Goal: Task Accomplishment & Management: Complete application form

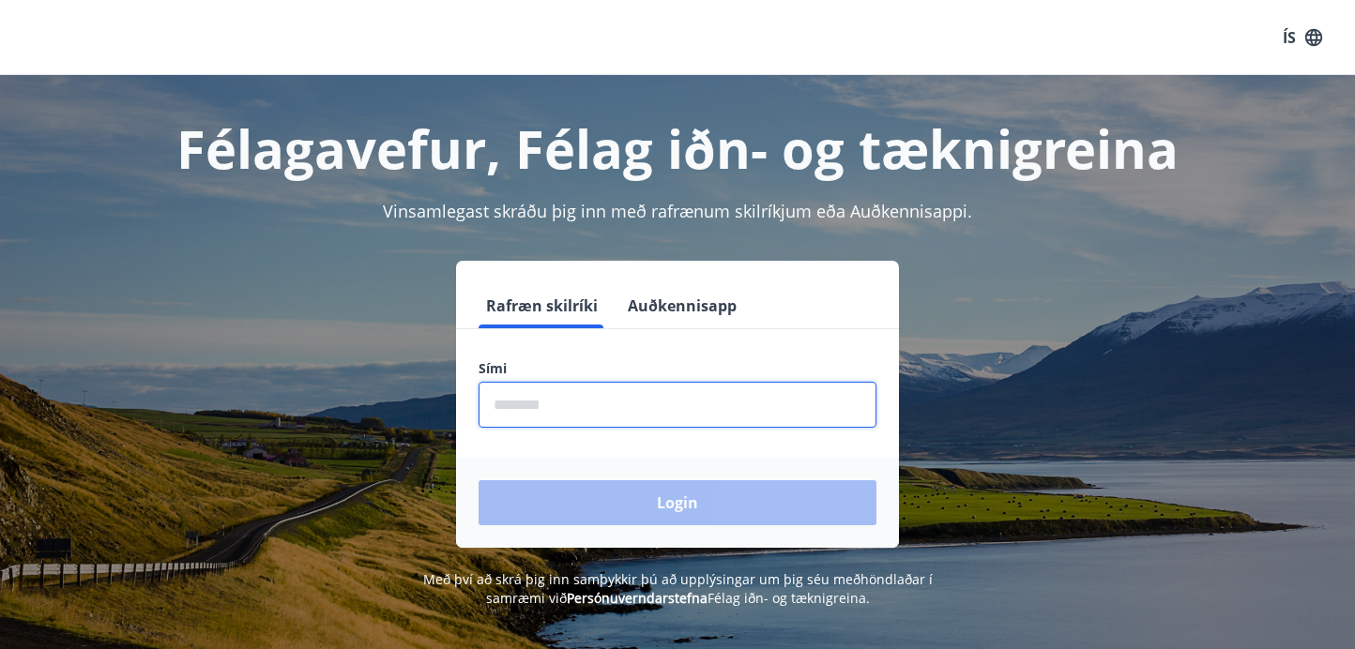
click at [568, 408] on input "phone" at bounding box center [678, 405] width 398 height 46
type input "********"
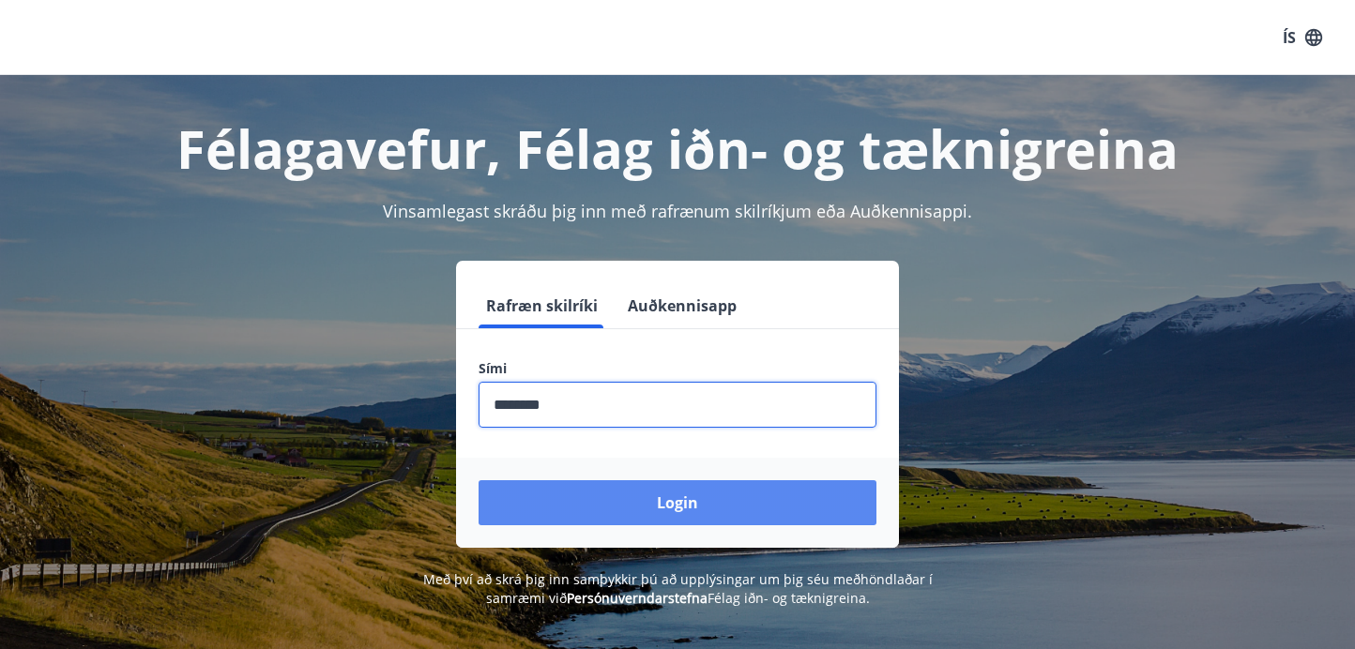
click at [600, 497] on button "Login" at bounding box center [678, 502] width 398 height 45
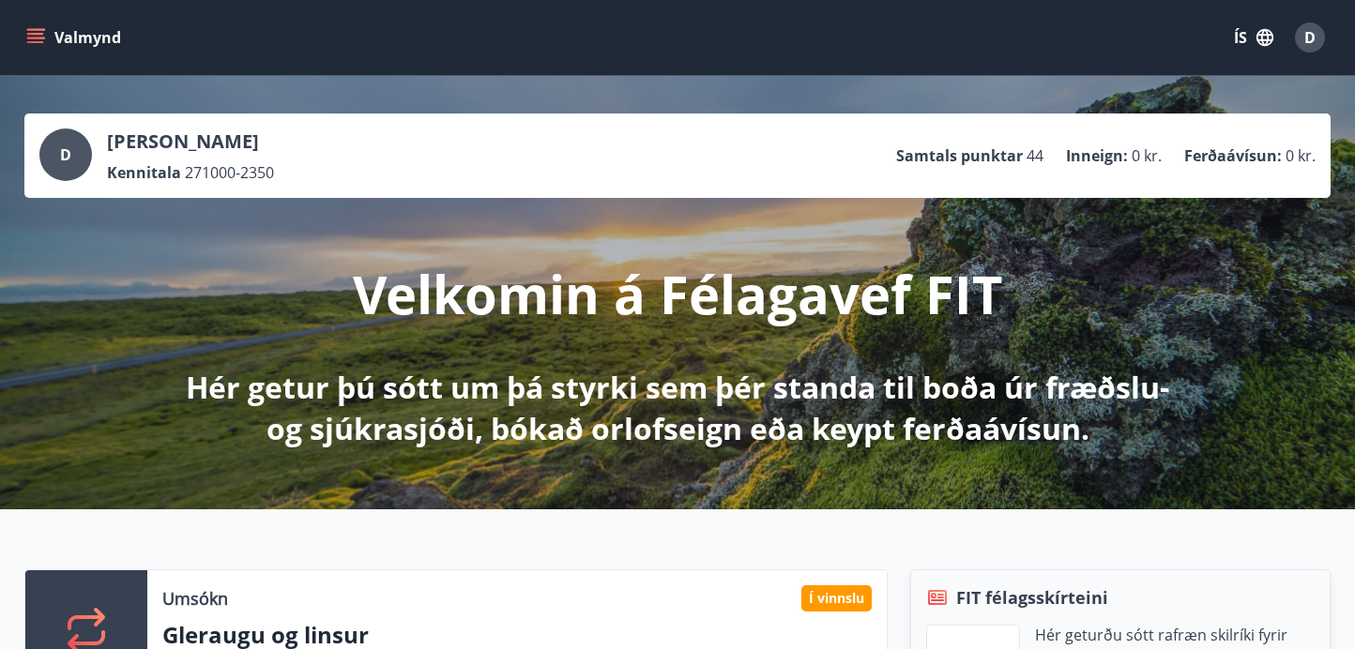
click at [43, 35] on icon "menu" at bounding box center [35, 37] width 19 height 19
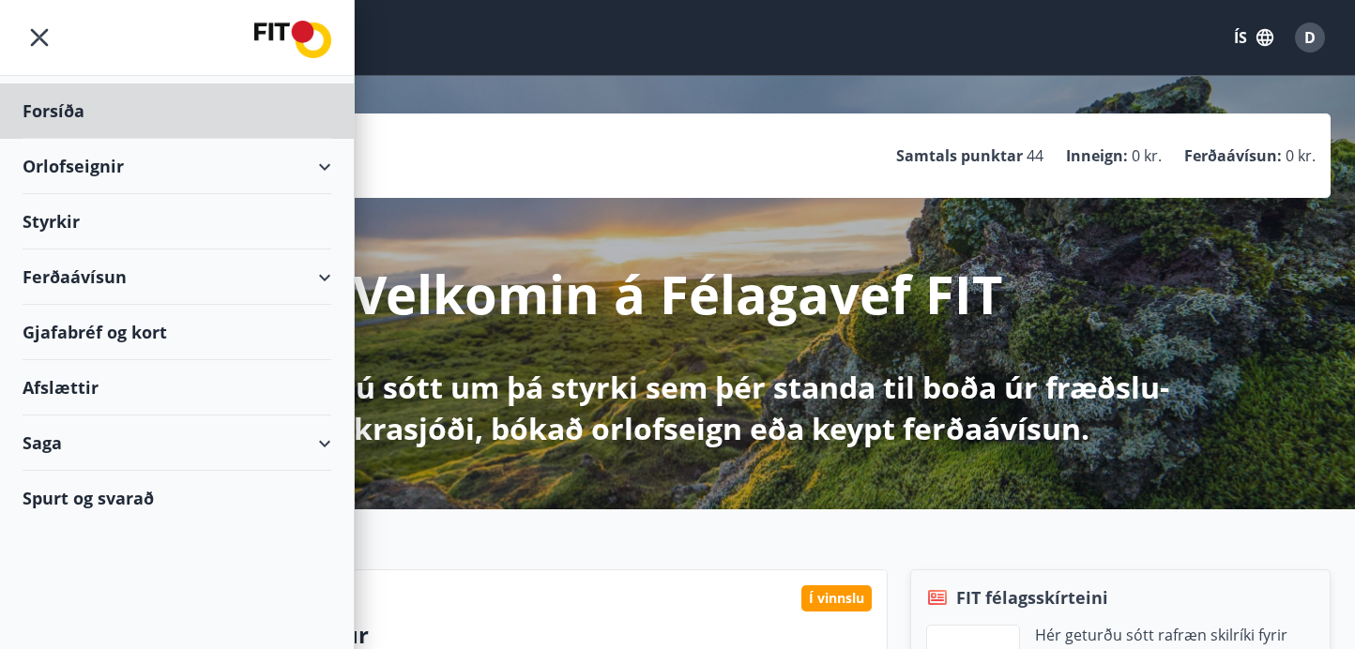
click at [101, 139] on div "Styrkir" at bounding box center [177, 111] width 309 height 55
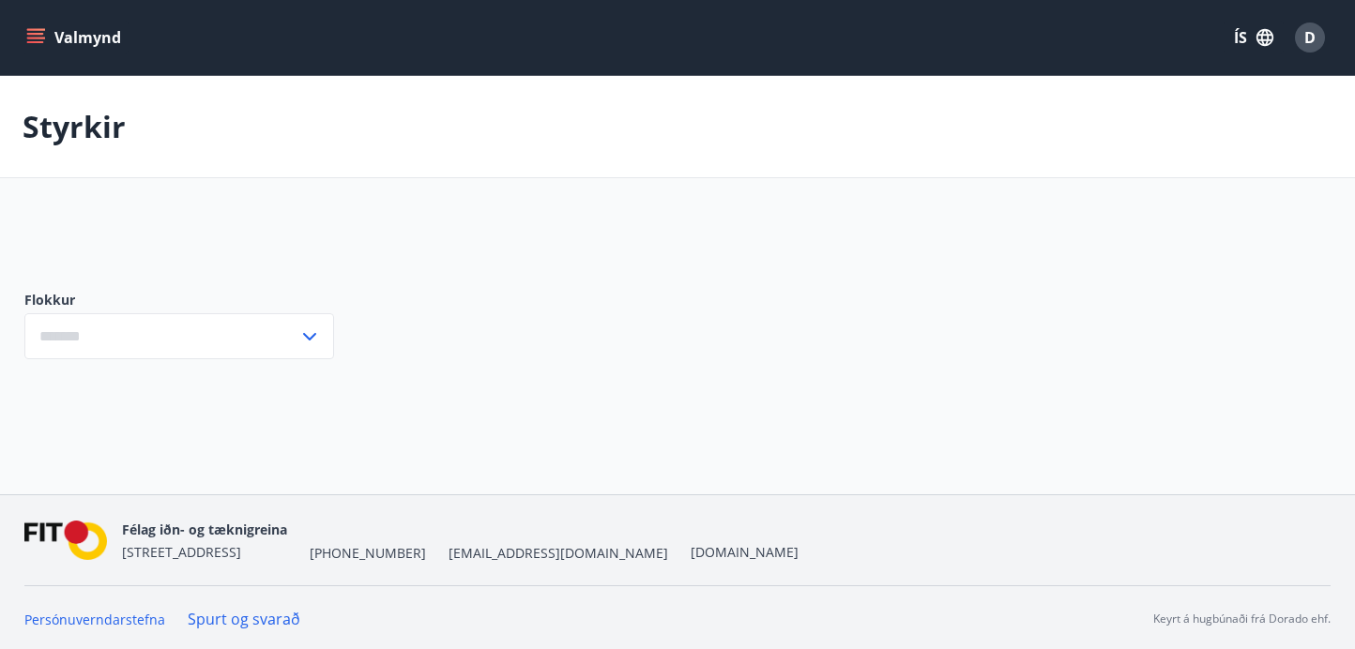
type input "***"
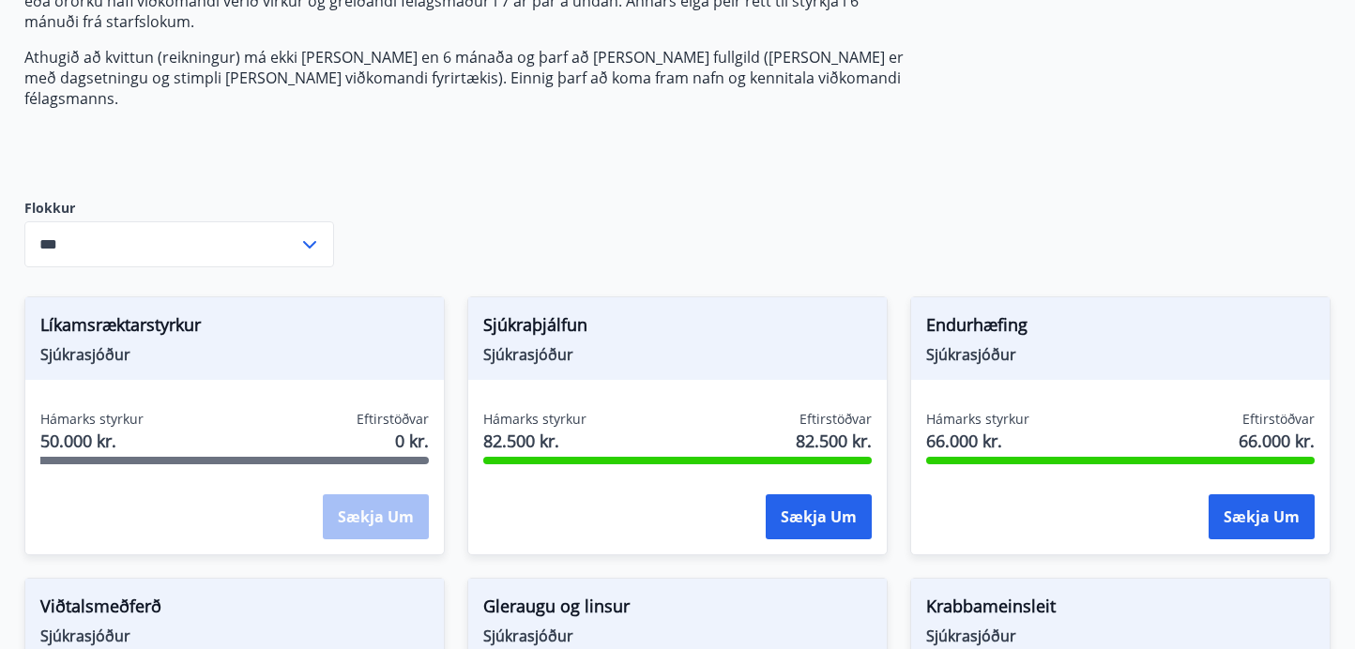
scroll to position [399, 0]
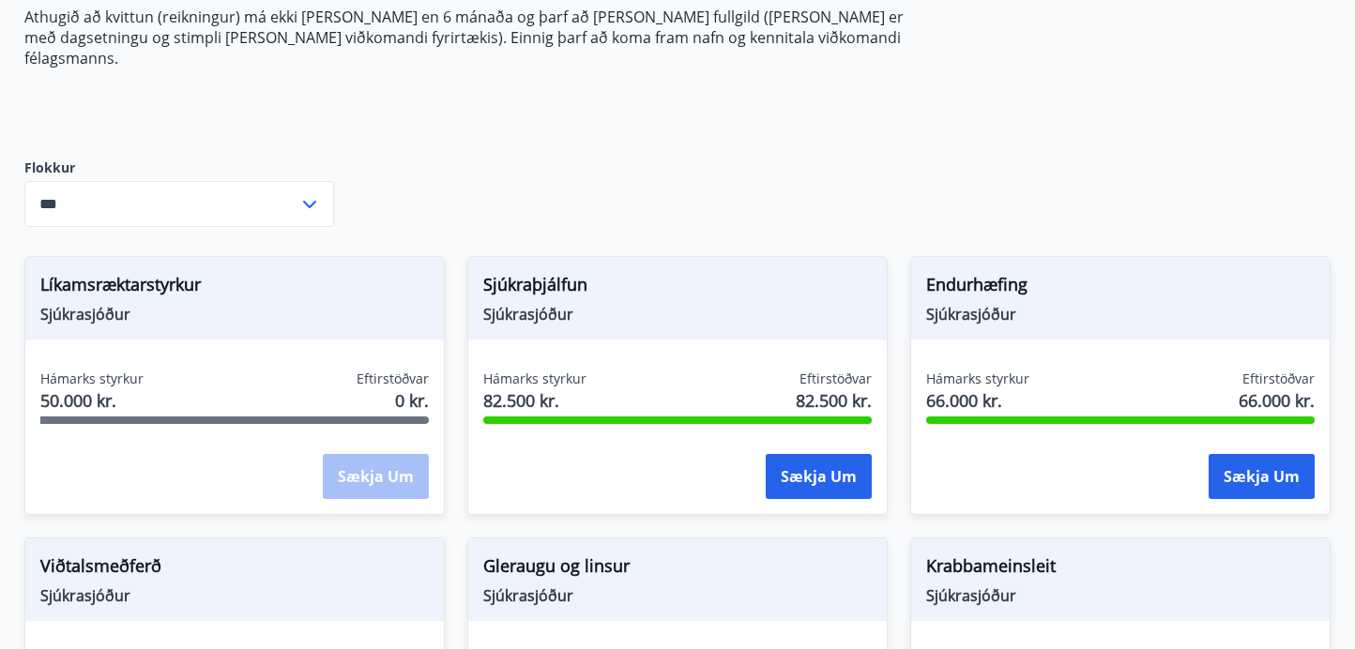
click at [349, 454] on div "Sækja um" at bounding box center [376, 477] width 106 height 47
click at [149, 310] on div "Líkamsræktarstyrkur Sjúkrasjóður" at bounding box center [234, 298] width 418 height 83
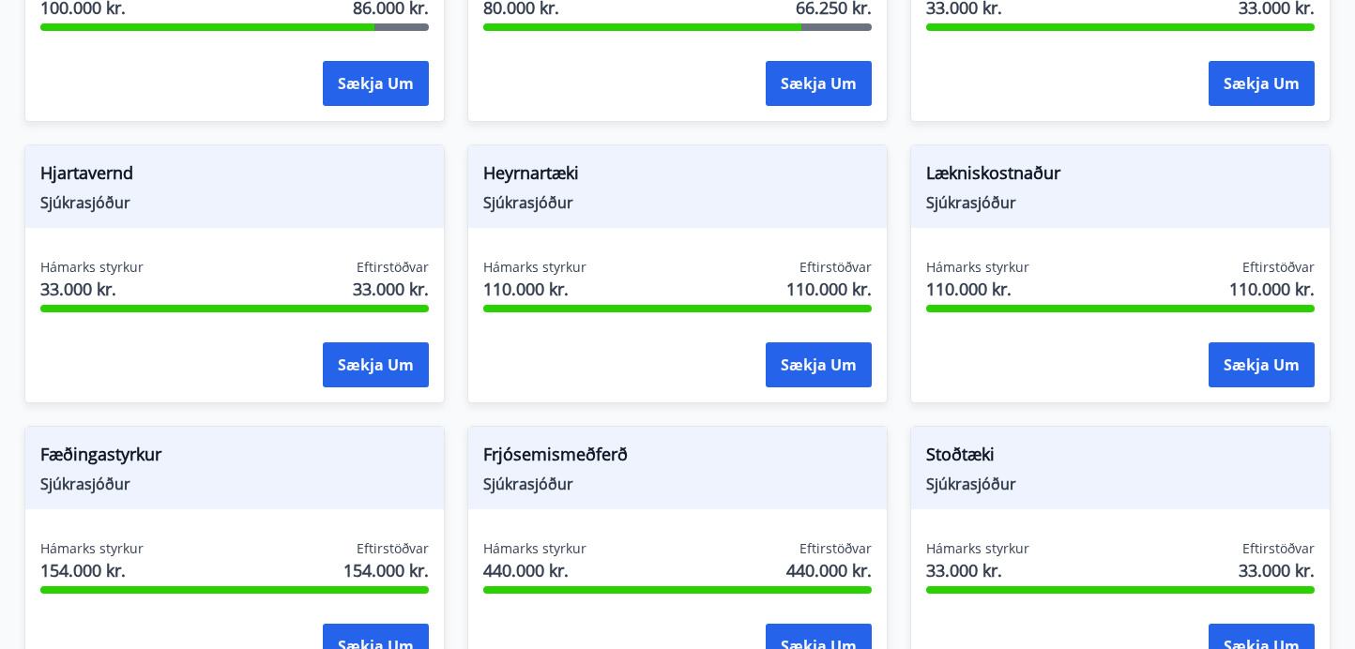
scroll to position [1076, 0]
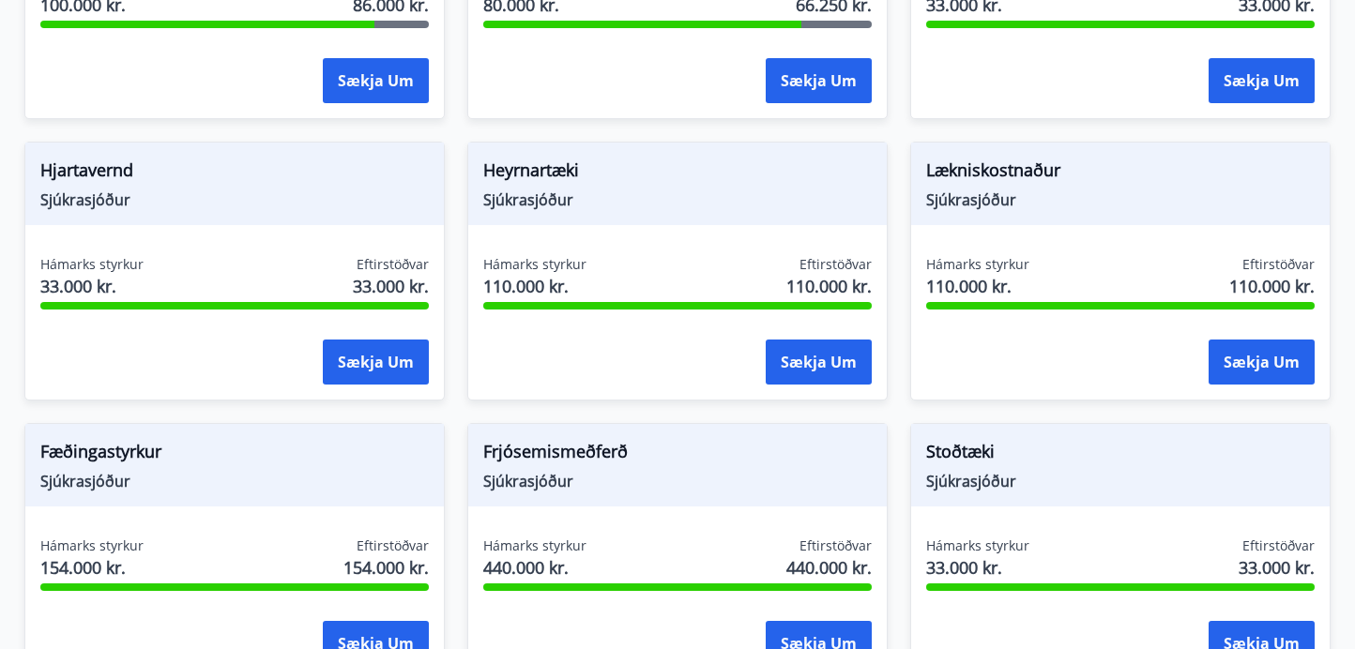
click at [1107, 193] on div "Lækniskostnaður Sjúkrasjóður" at bounding box center [1120, 184] width 418 height 83
click at [989, 158] on span "Lækniskostnaður" at bounding box center [1120, 174] width 388 height 32
click at [989, 198] on div "Lækniskostnaður Sjúkrasjóður" at bounding box center [1120, 184] width 418 height 83
click at [1026, 255] on span "Hámarks styrkur" at bounding box center [977, 264] width 103 height 19
click at [987, 119] on div "Lækniskostnaður Sjúkrasjóður Hámarks styrkur 110.000 kr. Eftirstöðvar 110.000 k…" at bounding box center [1109, 259] width 443 height 281
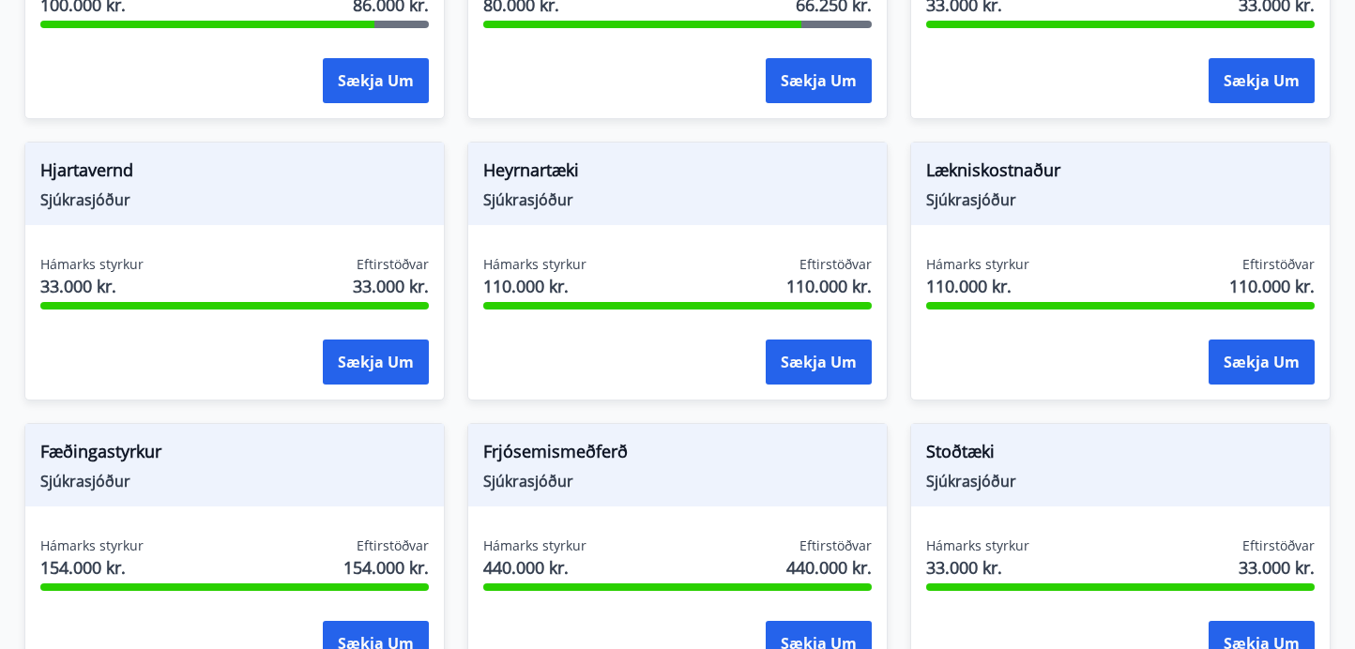
click at [987, 160] on span "Lækniskostnaður" at bounding box center [1120, 174] width 388 height 32
click at [1262, 340] on button "Sækja um" at bounding box center [1261, 362] width 106 height 45
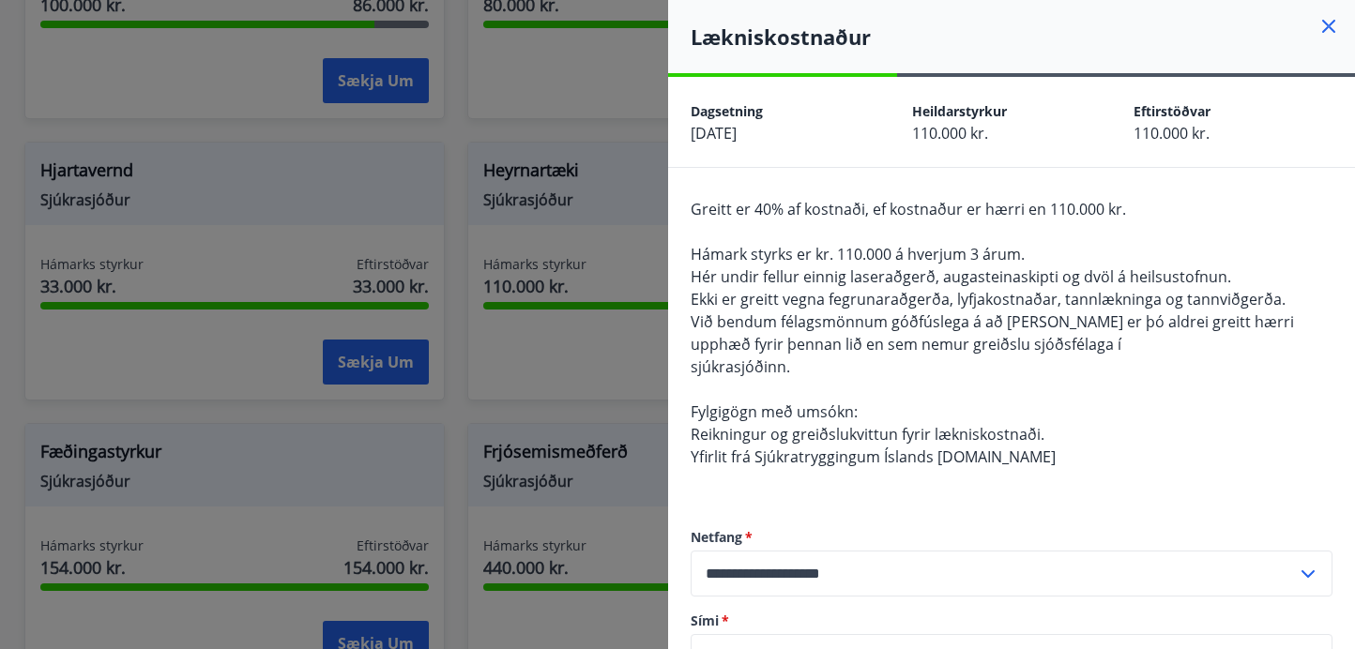
click at [1328, 25] on icon at bounding box center [1329, 26] width 3 height 3
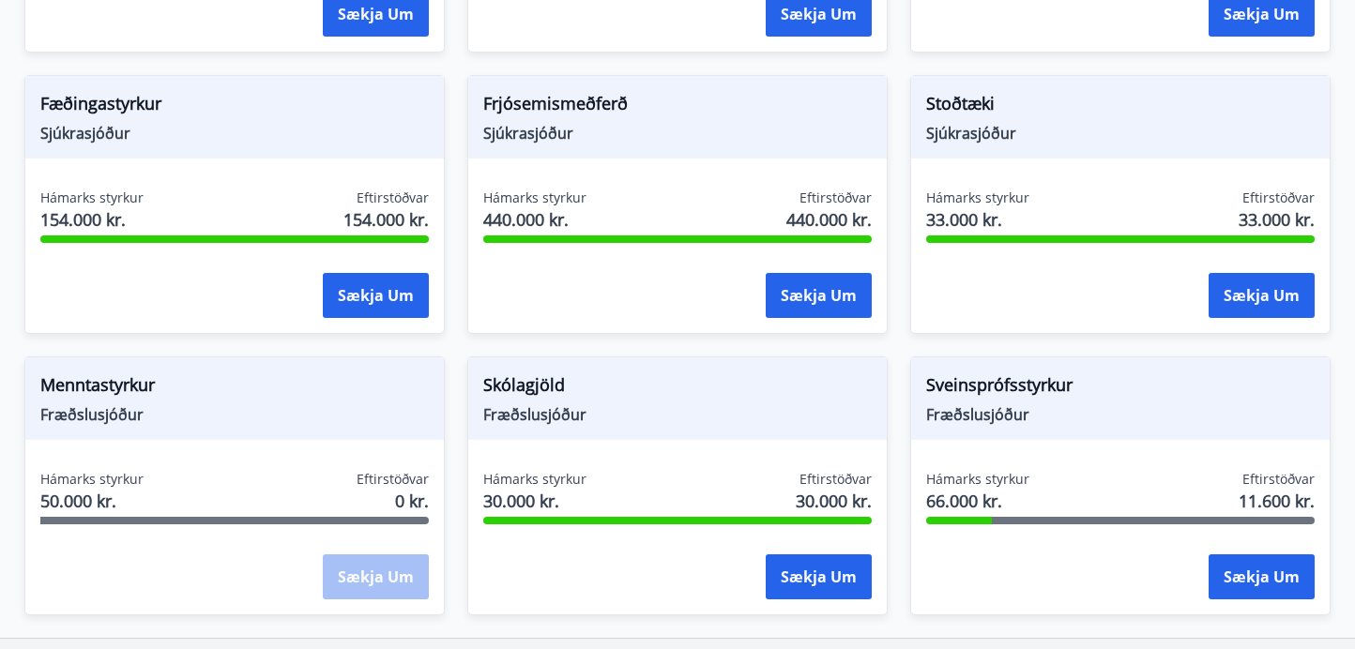
scroll to position [1550, 0]
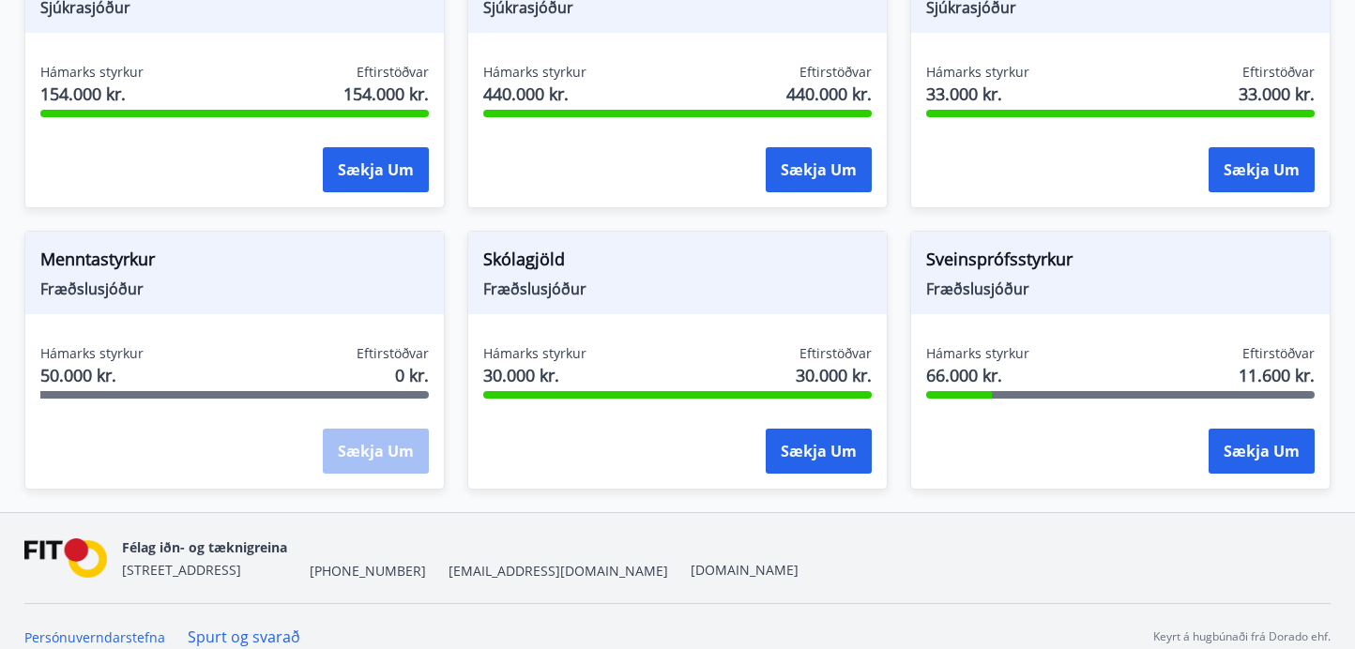
click at [538, 279] on span "Fræðslusjóður" at bounding box center [677, 289] width 388 height 21
click at [818, 429] on button "Sækja um" at bounding box center [819, 451] width 106 height 45
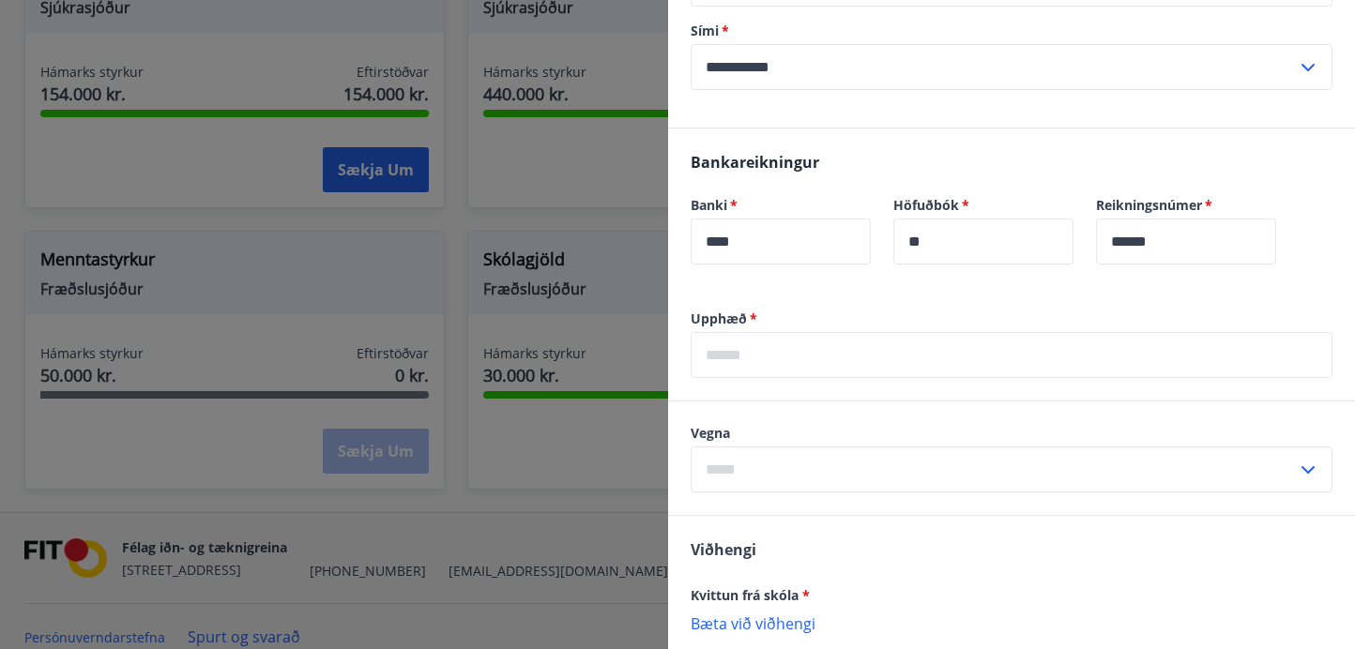
scroll to position [0, 0]
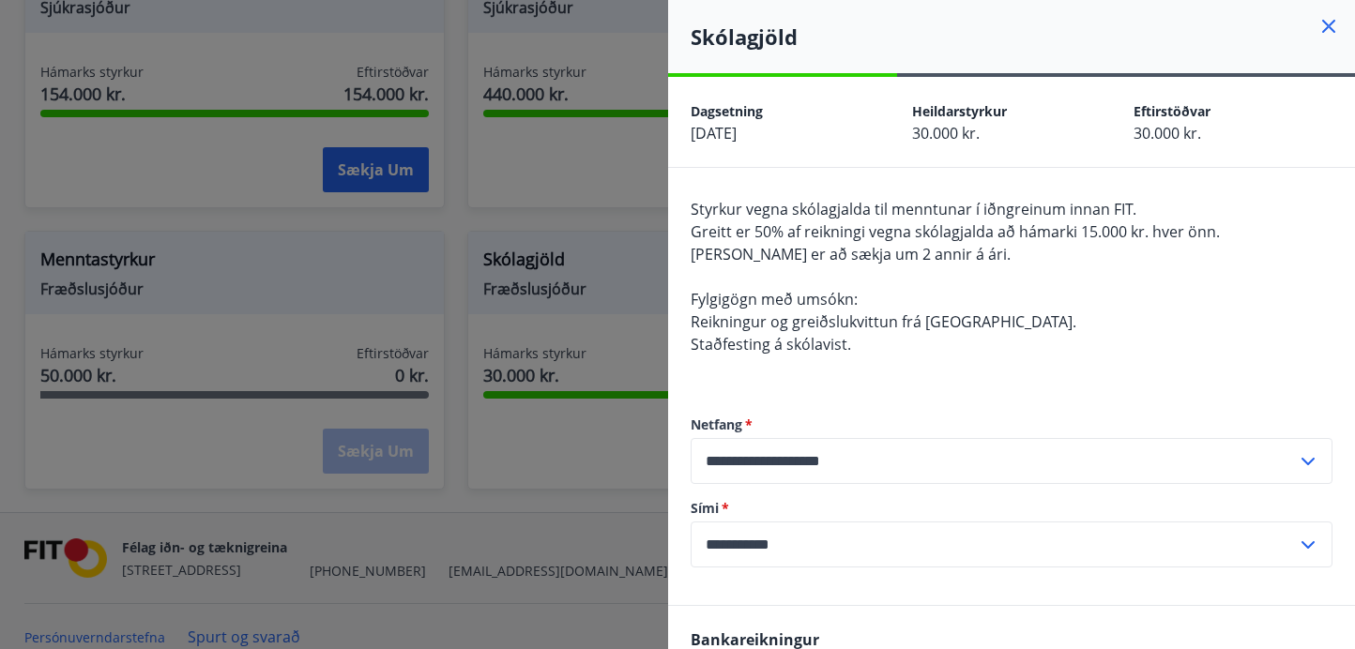
click at [1332, 27] on icon at bounding box center [1328, 26] width 23 height 23
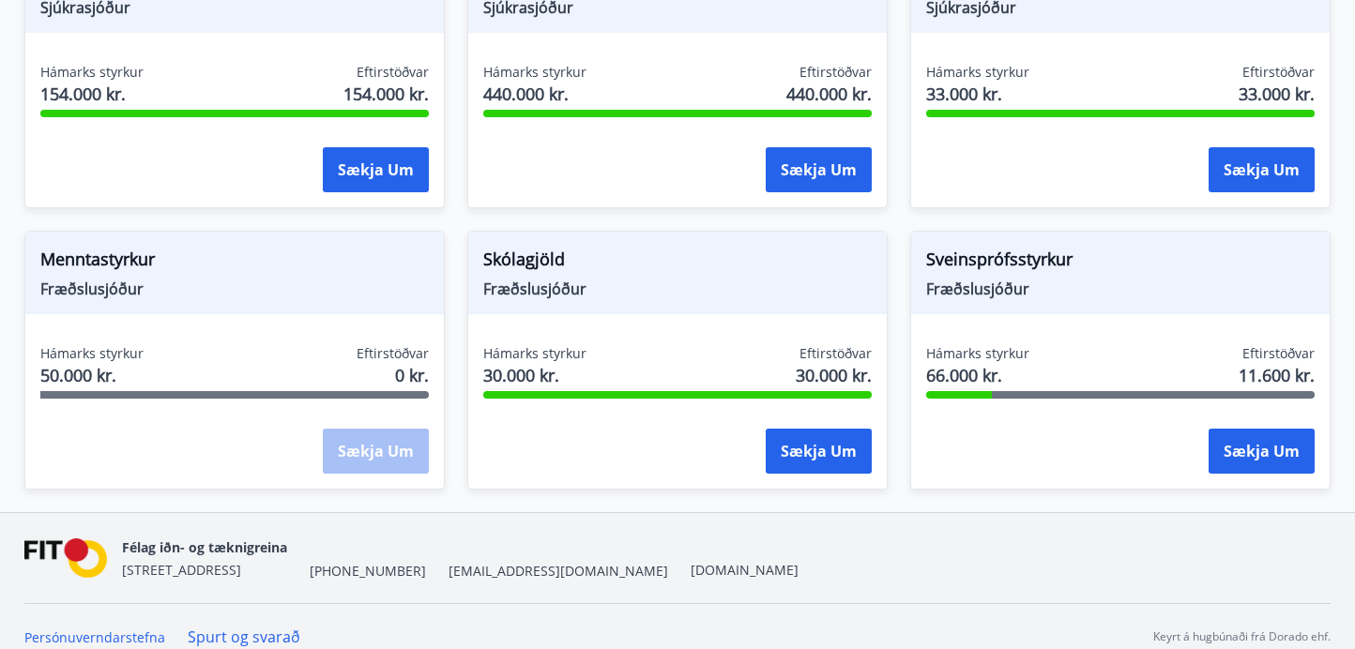
click at [975, 249] on span "Sveinsprófsstyrkur" at bounding box center [1120, 263] width 388 height 32
click at [1218, 429] on button "Sækja um" at bounding box center [1261, 451] width 106 height 45
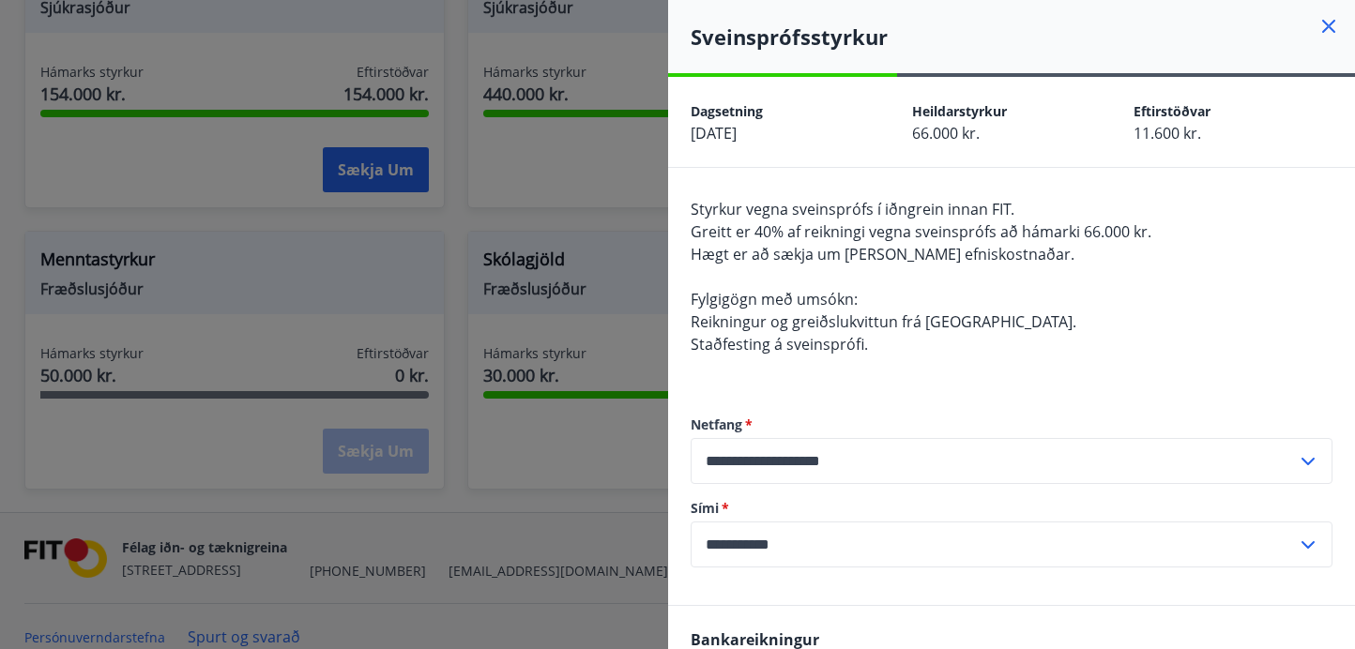
click at [1331, 29] on icon at bounding box center [1328, 26] width 13 height 13
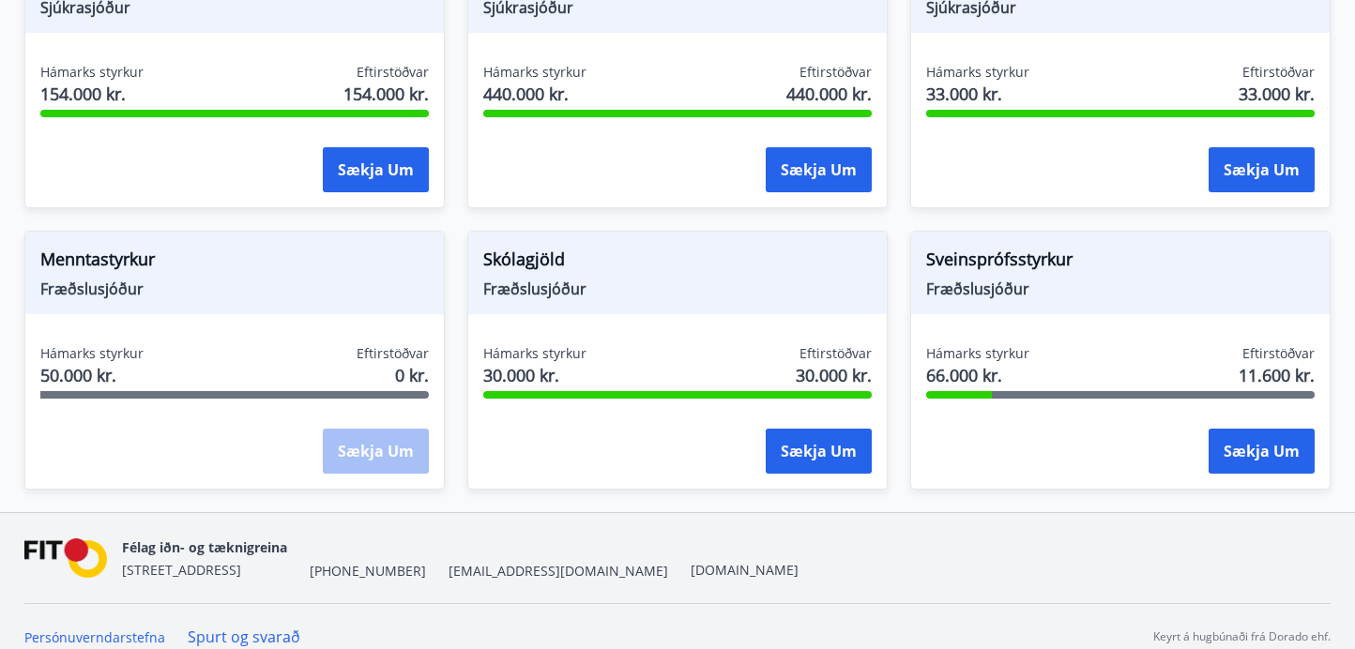
click at [713, 294] on div "Skólagjöld Fræðslusjóður Hámarks styrkur 30.000 kr. Eftirstöðvar 30.000 kr. Sæk…" at bounding box center [677, 360] width 420 height 259
click at [520, 247] on span "Skólagjöld" at bounding box center [677, 263] width 388 height 32
click at [803, 429] on button "Sækja um" at bounding box center [819, 451] width 106 height 45
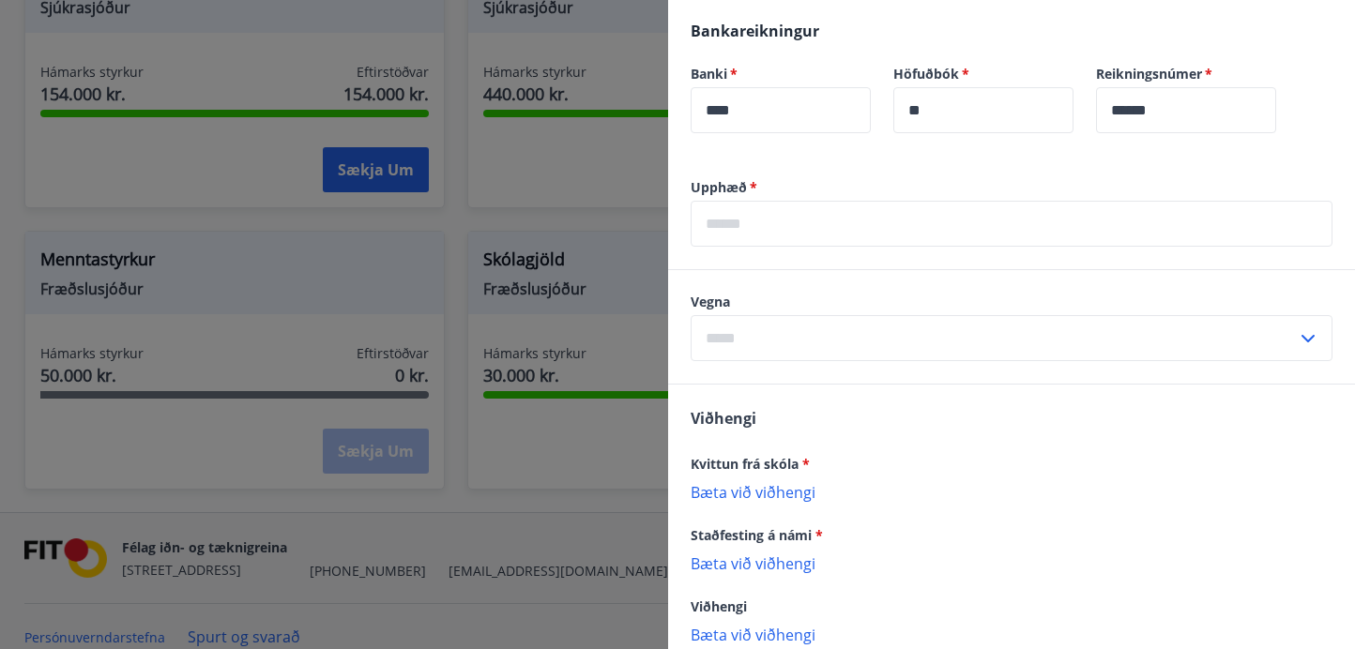
scroll to position [720, 0]
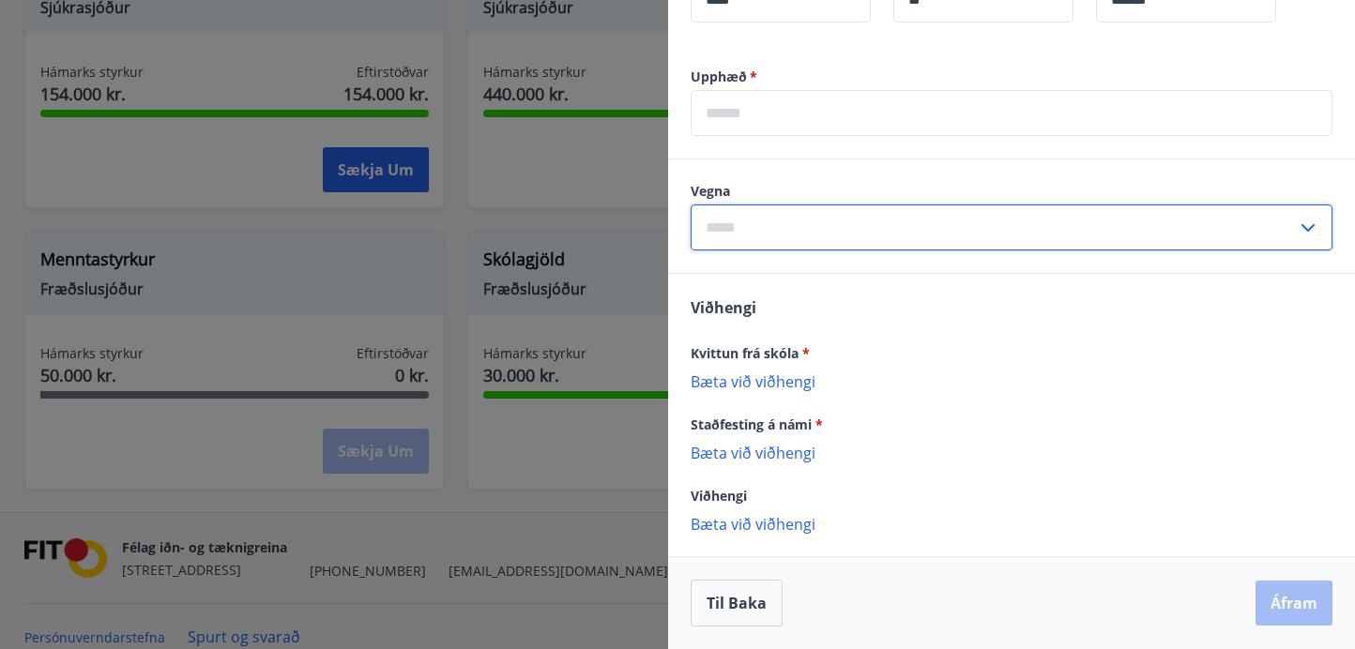
click at [1061, 236] on input "text" at bounding box center [994, 228] width 606 height 46
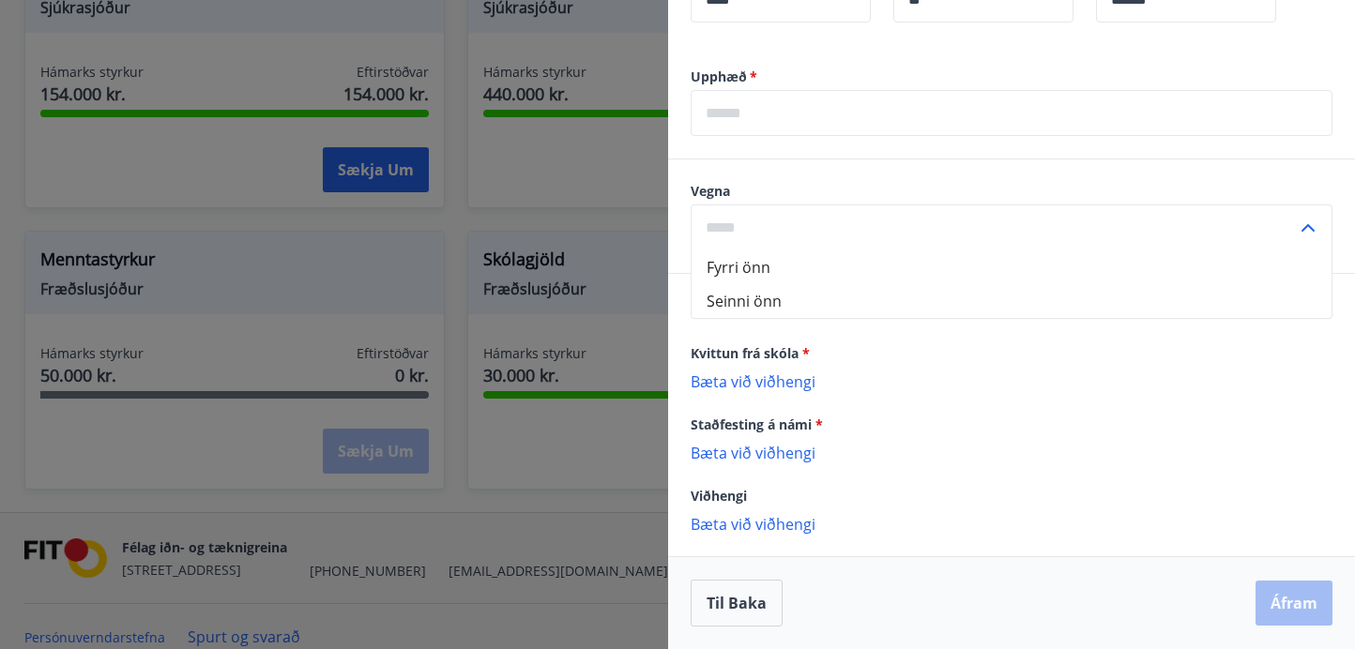
click at [1041, 266] on li "Fyrri önn" at bounding box center [1012, 268] width 640 height 34
type input "*********"
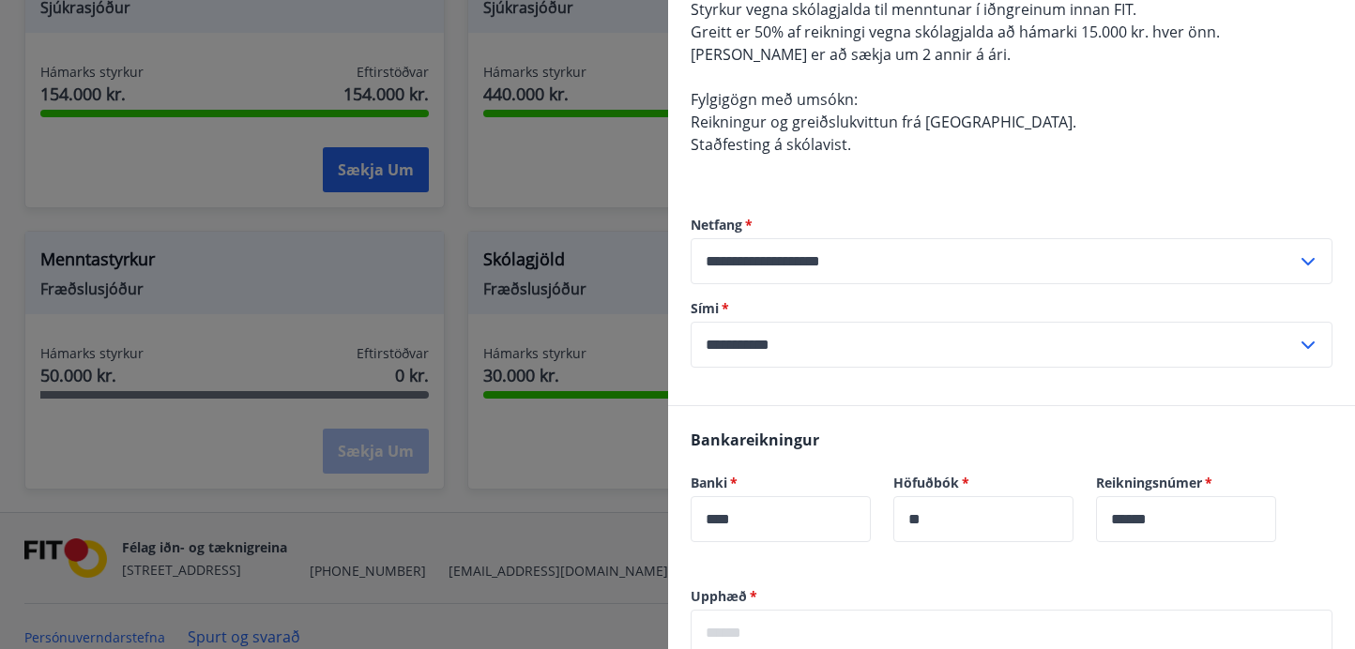
scroll to position [15, 0]
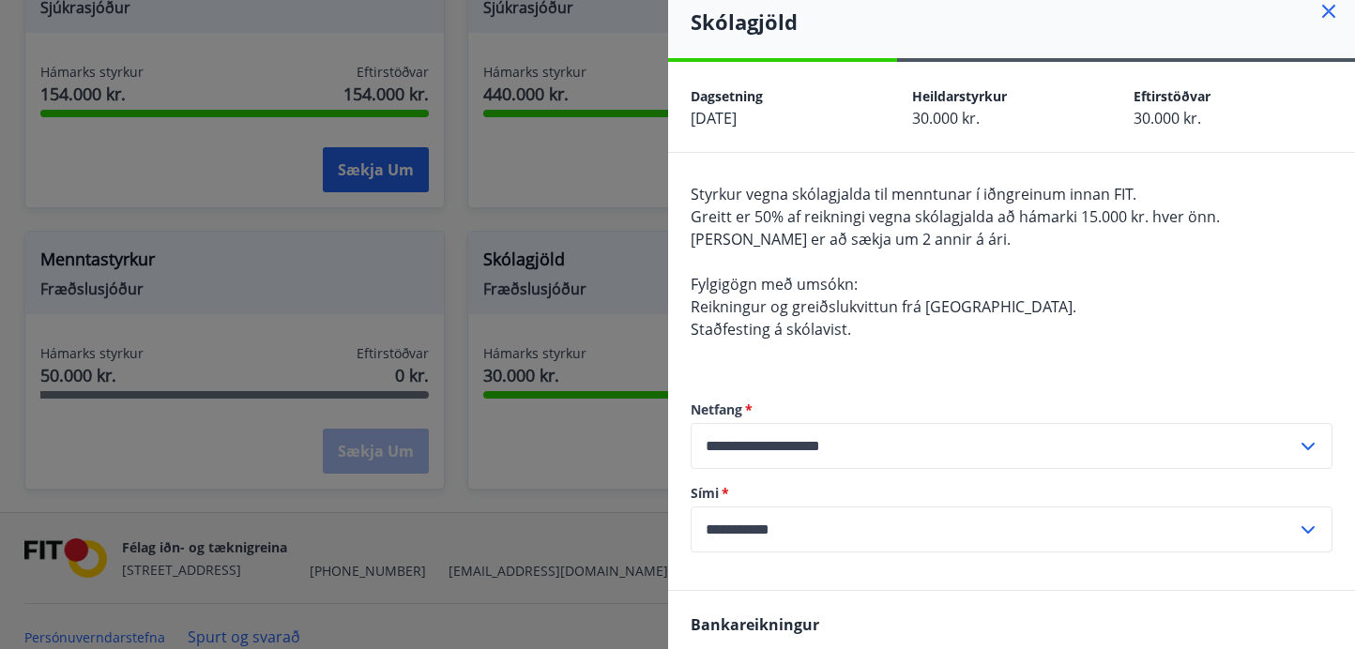
click at [1321, 2] on icon at bounding box center [1328, 11] width 23 height 23
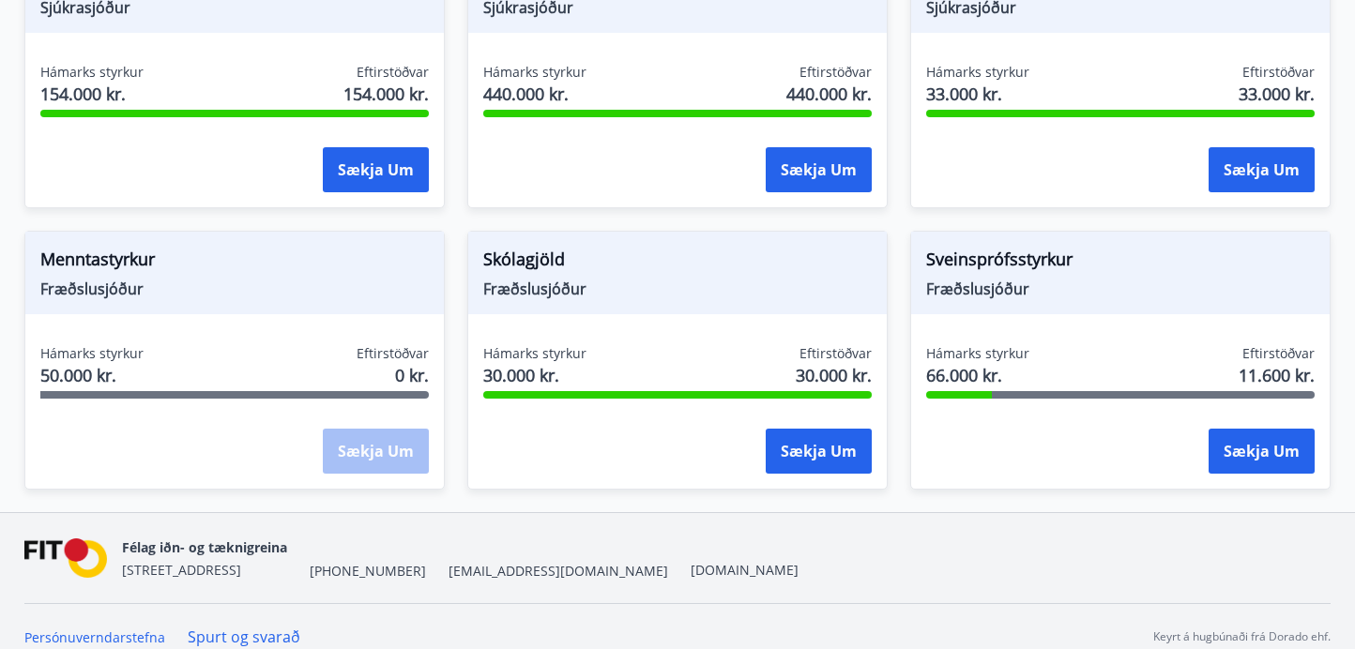
scroll to position [0, 0]
click at [520, 247] on span "Skólagjöld" at bounding box center [677, 263] width 388 height 32
click at [856, 429] on button "Sækja um" at bounding box center [819, 451] width 106 height 45
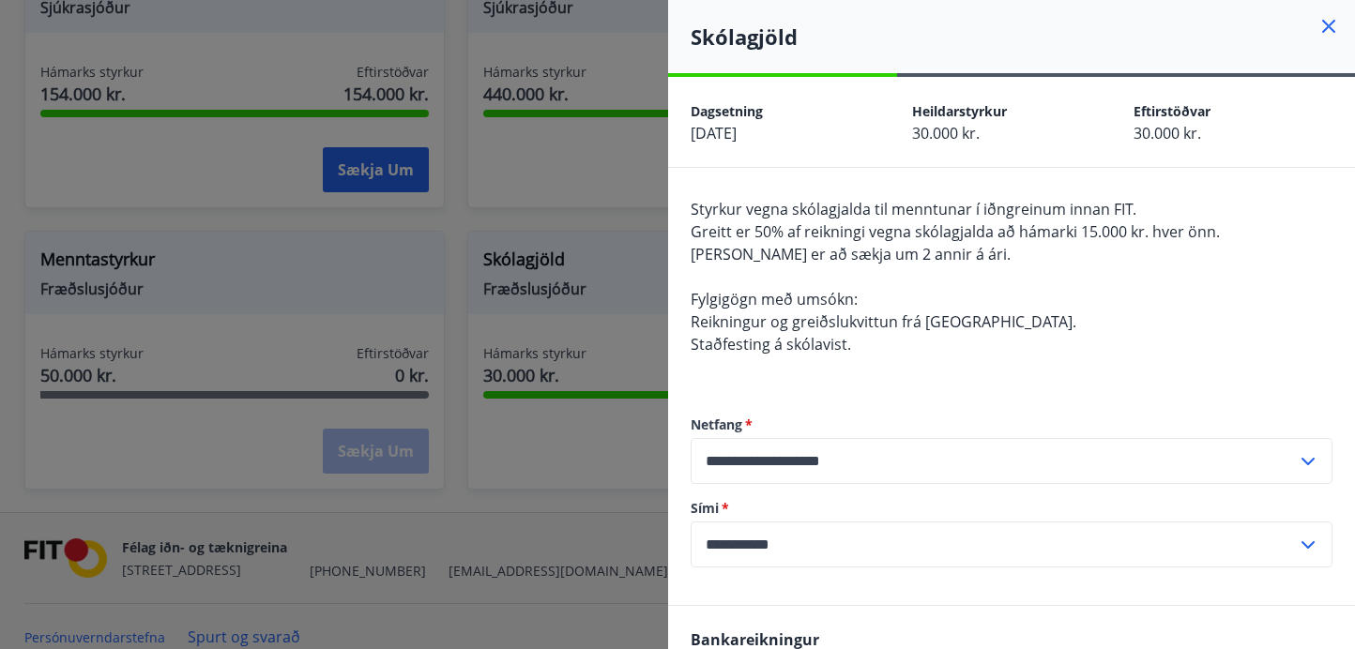
click at [1330, 34] on icon at bounding box center [1328, 26] width 23 height 23
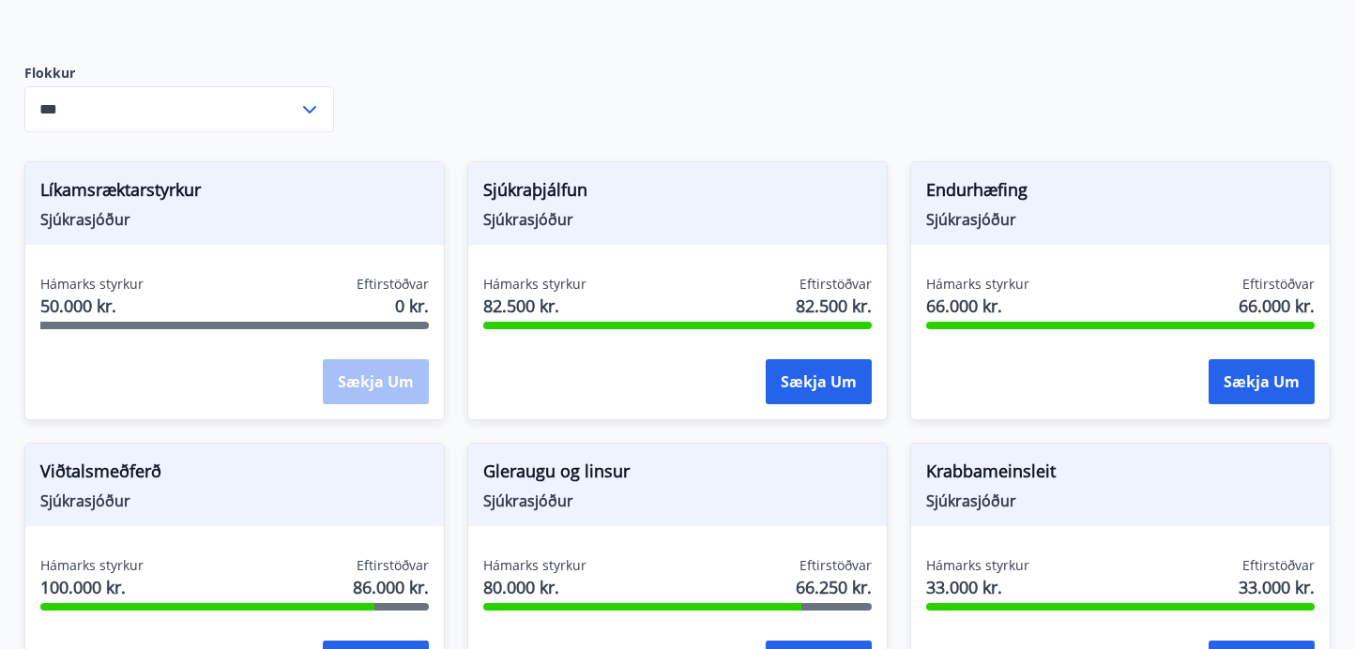
scroll to position [456, 0]
